Goal: Task Accomplishment & Management: Manage account settings

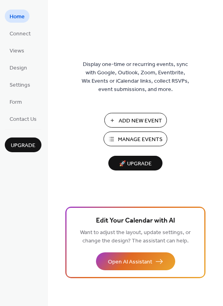
click at [147, 137] on span "Manage Events" at bounding box center [140, 140] width 45 height 8
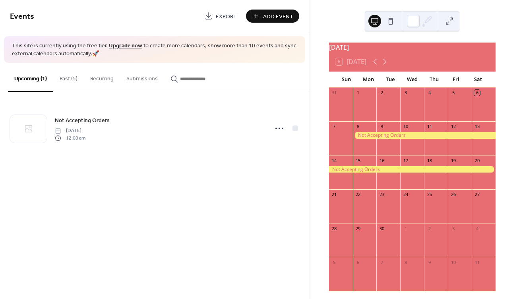
click at [383, 173] on div at bounding box center [412, 169] width 167 height 7
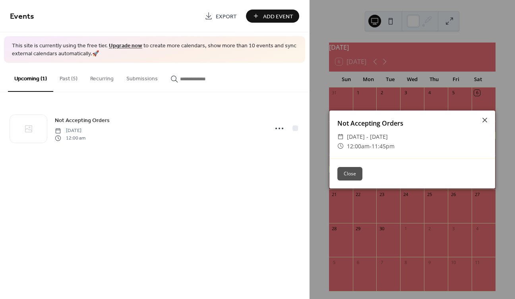
click at [382, 135] on span "[DATE] - [DATE]" at bounding box center [367, 137] width 41 height 10
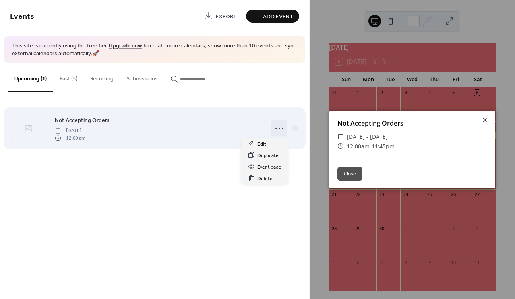
click at [278, 124] on icon at bounding box center [279, 128] width 13 height 13
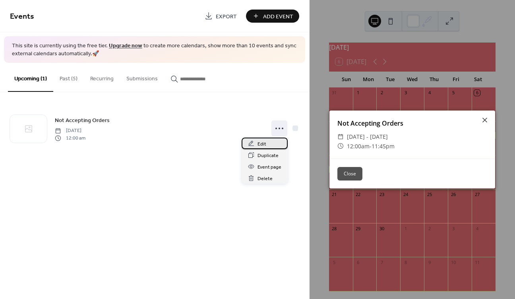
click at [260, 145] on span "Edit" at bounding box center [262, 144] width 9 height 8
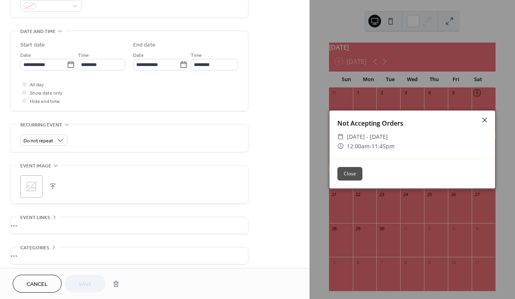
scroll to position [230, 0]
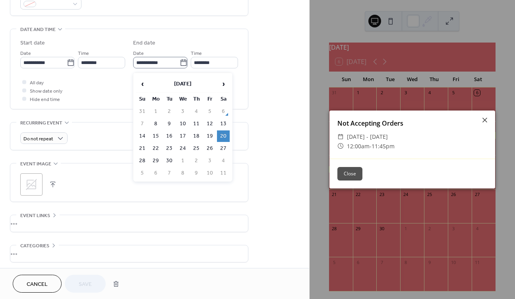
click at [182, 64] on icon at bounding box center [184, 63] width 8 height 8
click at [180, 64] on input "**********" at bounding box center [156, 63] width 47 height 12
click at [144, 161] on td "28" at bounding box center [142, 161] width 13 height 12
type input "**********"
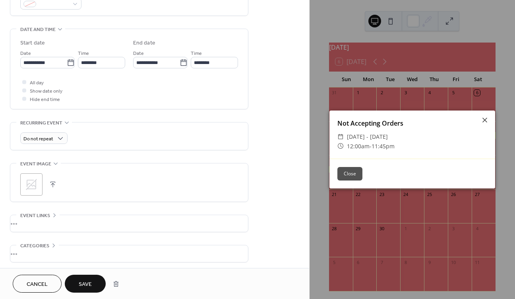
click at [84, 282] on span "Save" at bounding box center [85, 284] width 13 height 8
